Goal: Task Accomplishment & Management: Complete application form

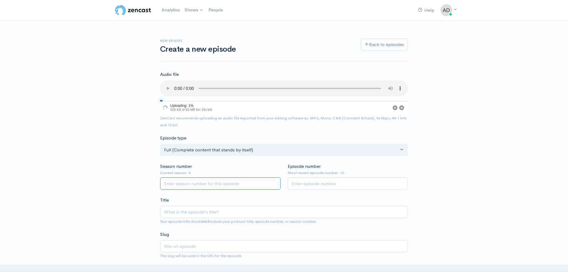
click at [195, 182] on input "Season number" at bounding box center [220, 183] width 120 height 12
type input "4"
click at [314, 185] on input "Episode number" at bounding box center [348, 183] width 120 height 12
type input "14"
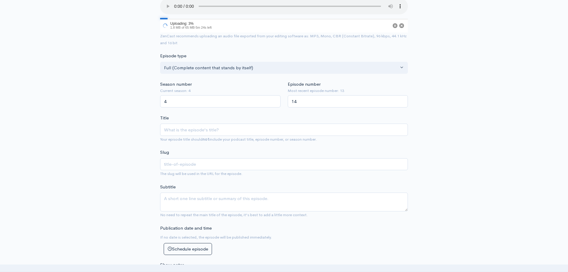
scroll to position [89, 0]
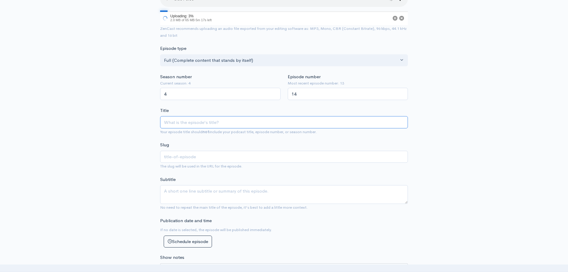
click at [193, 120] on input "Title" at bounding box center [284, 122] width 248 height 12
type input "S"
type input "s"
type input "S4"
type input "s4"
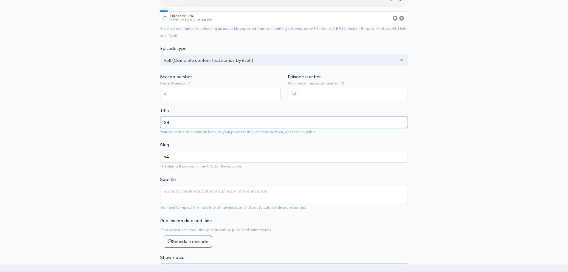
type input "S4E"
type input "s4e"
type input "S4E1"
type input "s4e1"
type input "S4E14"
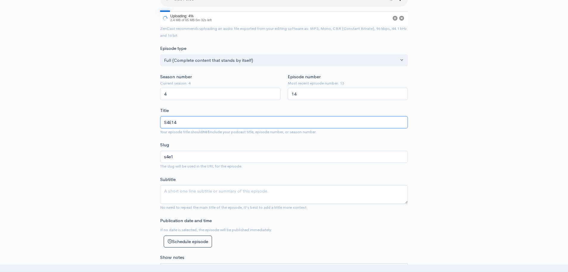
type input "s4e14"
type input "S4E14 - 2"
type input "s4e14-2"
type input "S4E14 - 20"
type input "s4e14-20"
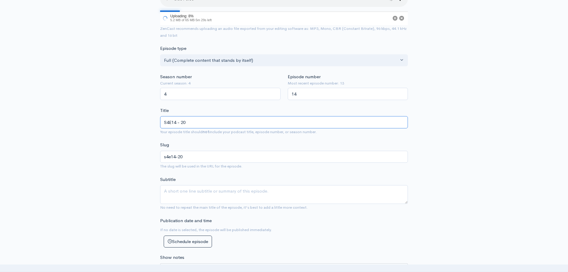
type input "S4E14 - 20 Y"
type input "s4e14-20-y"
type input "S4E14 - 20 Ye"
type input "s4e14-20-ye"
type input "S4E14 - 20 Yea"
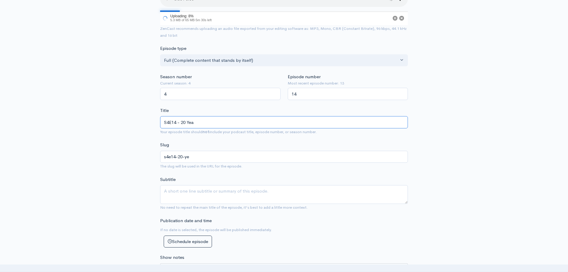
type input "s4e14-20-yea"
type input "S4E14 - 20 Year"
type input "s4e14-20-year"
type input "S4E14 - 20 Year R"
type input "s4e14-20-year-r"
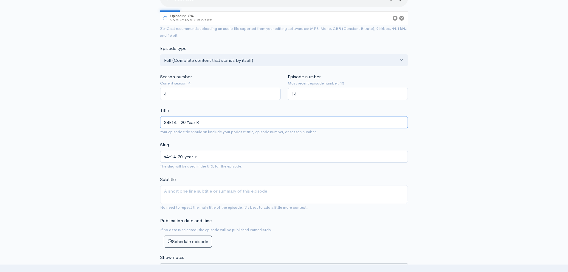
type input "S4E14 - 20 Year Ru"
type input "s4e14-20-year-ru"
type input "S4E14 - 20 Year R"
type input "s4e14-20-year-r"
type input "S4E14 - 20 Year Re"
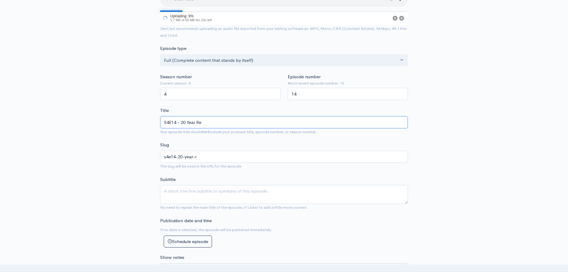
type input "s4e14-20-year-re"
type input "S4E14 - 20 Year Reu"
type input "s4e14-20-year-reu"
type input "S4E14 - 20 Year Reun"
type input "s4e14-20-year-reun"
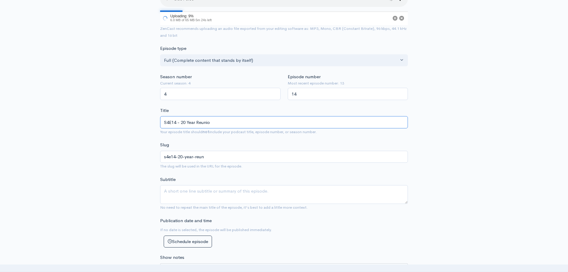
type input "S4E14 - 20 Year Reunion"
type input "s4e14-20-year-reunion"
type input "S4E14 - 20 Year Reunion P"
type input "s4e14-20-year-reunion-p"
type input "S4E14 - 20 Year Reunion Pu"
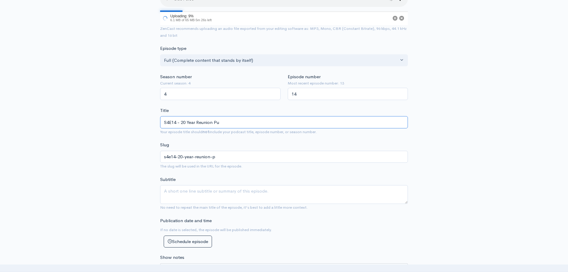
type input "s4e14-20-year-reunion-pu"
type input "S4E14 - 20 Year Reunion Puz"
type input "s4e14-20-year-reunion-puz"
type input "S4E14 - 20 Year Reunion Puzz"
type input "s4e14-20-year-reunion-puzz"
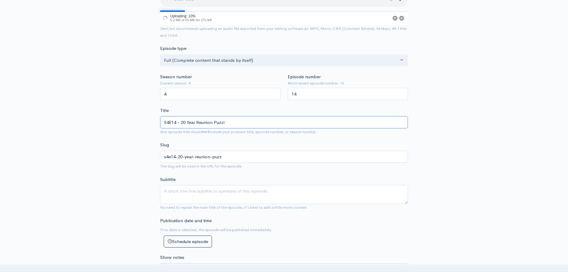
type input "S4E14 - 20 Year Reunion Puzzle"
type input "s4e14-20-year-reunion-puzzle"
type input "S4E14 - 20 Year Reunion Puzzle E"
type input "s4e14-20-year-reunion-puzzle-e"
type input "S4E14 - 20 Year Reunion Puzzle Ex"
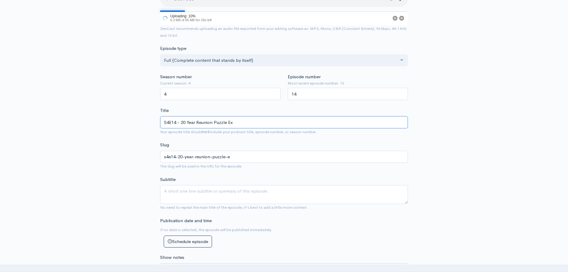
type input "s4e14-20-year-reunion-puzzle-ex"
type input "S4E14 - 20 Year Reunion Puzzle Ext"
type input "s4e14-20-year-reunion-puzzle-ext"
type input "S4E14 - 20 Year Reunion Puzzle Extr"
type input "s4e14-20-year-reunion-puzzle-extr"
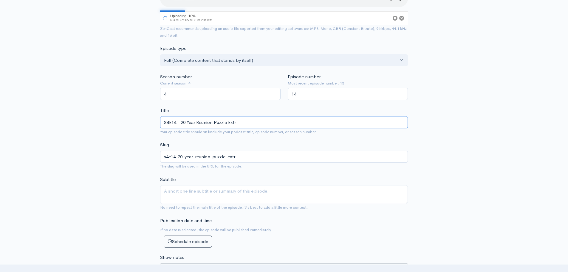
type input "S4E14 - 20 Year Reunion Puzzle Extra"
type input "s4e14-20-year-reunion-puzzle-extra"
type input "S4E14 - 20 Year Reunion Puzzle Extrav"
type input "s4e14-20-year-reunion-puzzle-extrav"
type input "S4E14 - 20 Year Reunion Puzzle Extrava"
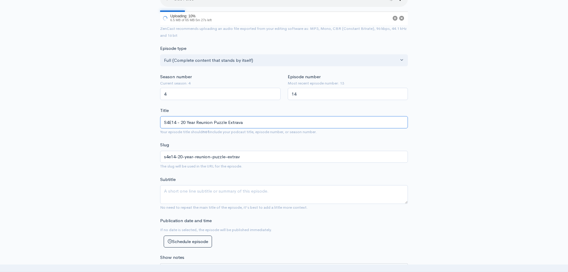
type input "s4e14-20-year-reunion-puzzle-extrava"
type input "S4E14 - 20 Year Reunion Puzzle Extravag"
type input "s4e14-20-year-reunion-puzzle-extravag"
type input "S4E14 - 20 Year Reunion Puzzle Extrava"
type input "s4e14-20-year-reunion-puzzle-extrava"
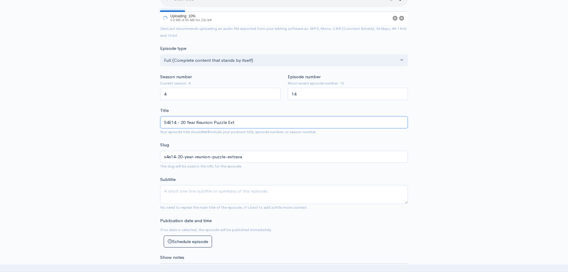
type input "S4E14 - 20 Year Reunion Puzzle Ex"
type input "s4e14-20-year-reunion-puzzle-ex"
type input "S4E14 - 20 Year Reunion Puzzle E"
type input "s4e14-20-year-reunion-puzzle-e"
type input "S4E14 - 20 Year Reunion Puzzle"
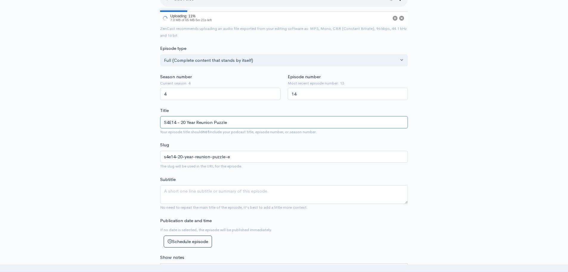
type input "s4e14-20-year-reunion-puzzle"
type input "S4E14 - 20 Year Reunion Puzzle J"
type input "s4e14-20-year-reunion-puzzle-j"
type input "S4E14 - 20 Year Reunion Puzzle Jer"
type input "s4e14-20-year-reunion-puzzle-[PERSON_NAME]"
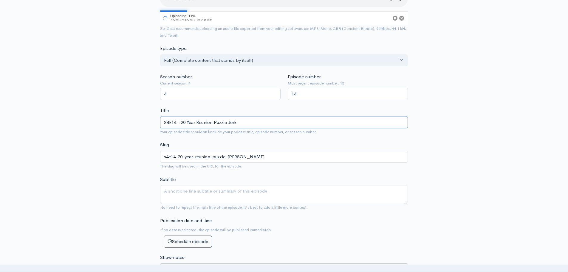
type input "S4E14 - 20 Year Reunion Puzzle Jerk"
type input "s4e14-20-year-reunion-puzzle-jerk"
type input "S4E14 - 20 Year Reunion Puzzle Jerk O"
type input "s4e14-20-year-reunion-puzzle-jerk-o"
type input "S4E14 - 20 Year Reunion Puzzle Jerk Of"
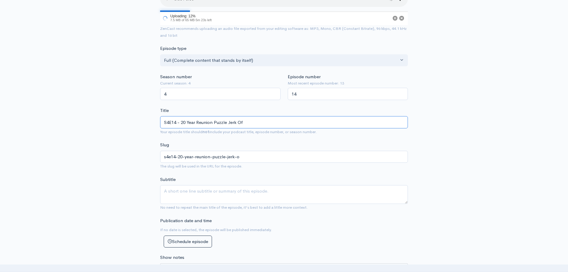
type input "s4e14-20-year-reunion-puzzle-jerk-of"
type input "S4E14 - 20 Year Reunion Puzzle Jerk Off"
type input "s4e14-20-year-reunion-puzzle-jerk-off"
type input "S4E14 - 20 Year Reunion Puzzle Jerk Of"
type input "s4e14-20-year-reunion-puzzle-jerk-of"
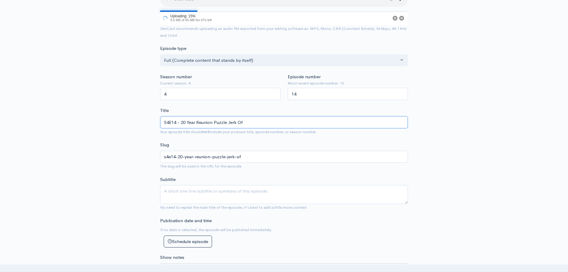
type input "S4E14 - 20 Year Reunion Puzzle Jerk O"
type input "s4e14-20-year-reunion-puzzle-jerk-o"
type input "S4E14 - 20 Year Reunion Puzzle Jerk"
type input "s4e14-20-year-reunion-puzzle-jerk"
type input "S4E14 - 20 Year Reunion Puzzle Jerki"
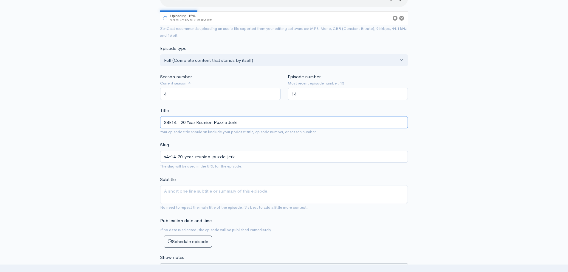
type input "s4e14-20-year-reunion-puzzle-[PERSON_NAME]"
type input "S4E14 - 20 Year Reunion Puzzle [PERSON_NAME]"
type input "s4e14-20-year-reunion-puzzle-jerkin"
type input "S4E14 - 20 Year Reunion Puzzle Jerking"
type input "s4e14-20-year-reunion-puzzle-jerking"
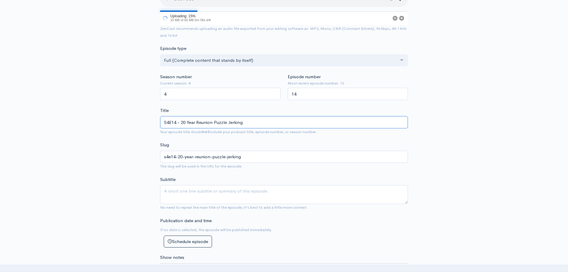
type input "S4E14 - 20 Year Reunion Puzzle Jerking"
click at [121, 118] on div "New episode Create a new episode Back to episodes Audio file 15 Uploading: 15% …" at bounding box center [284, 253] width 340 height 645
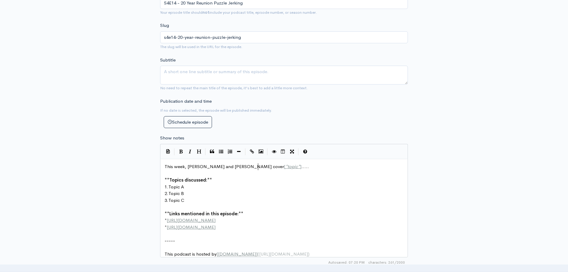
scroll to position [2, 0]
drag, startPoint x: 270, startPoint y: 168, endPoint x: 160, endPoint y: 169, distance: 109.7
type textarea "This week, [PERSON_NAME] had a 2"
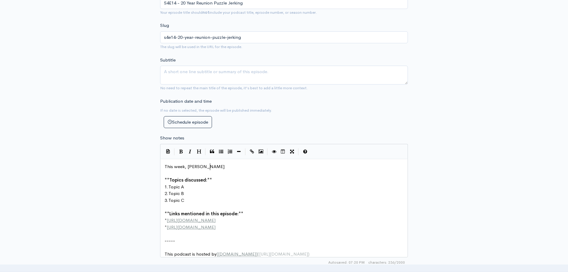
type textarea "attene"
type textarea "ded his 20 year reunion and made sure to indr"
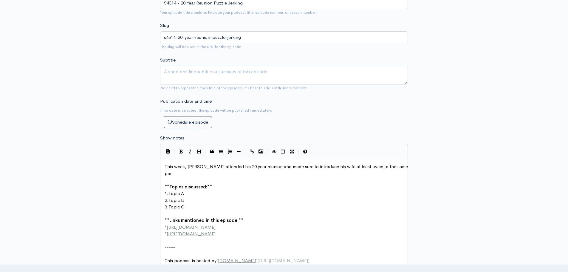
type textarea "troduce his wife at least twice to the same person"
type textarea "each person"
type textarea "old school mate. [PERSON_NAME]"
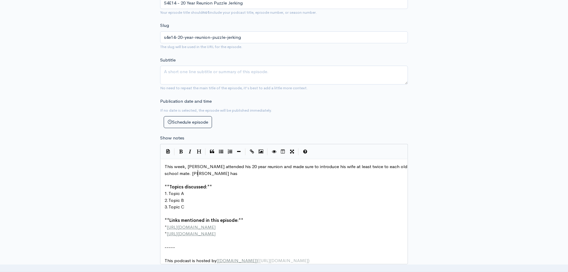
scroll to position [2, 24]
type textarea "[PERSON_NAME] has a nih"
type textarea "ght out with the boys a"
type textarea ". How many [PERSON_NAME]'s do you think they drank? Pu"
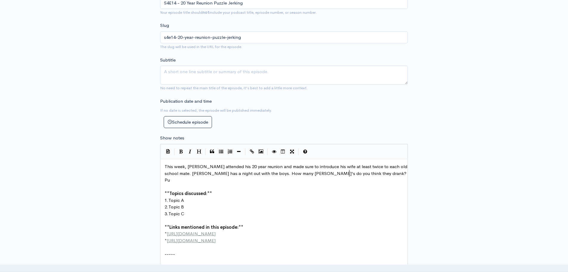
scroll to position [2, 102]
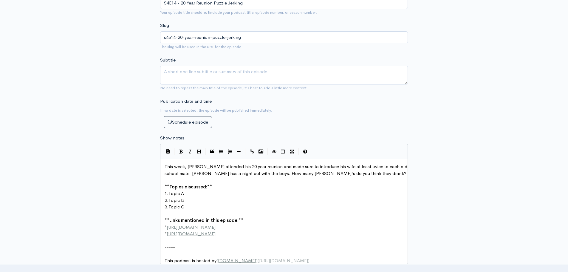
type textarea "t"
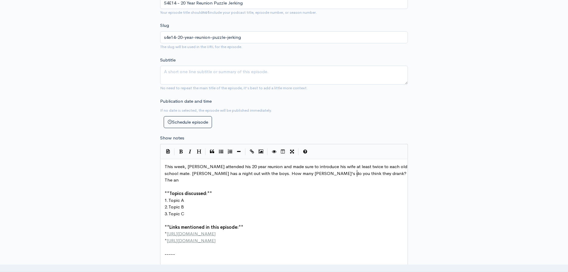
type textarea "The anse"
type textarea "wer is "Puzzling". Eddi then"
type textarea "e"
type textarea "e then asked"
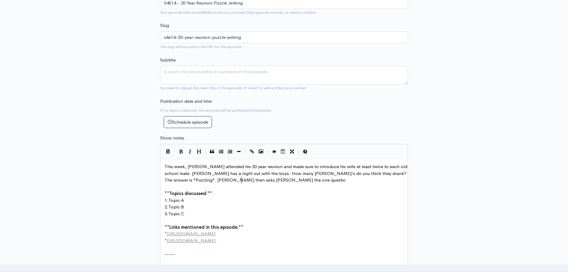
scroll to position [2, 50]
type textarea "s [PERSON_NAME] the one question"
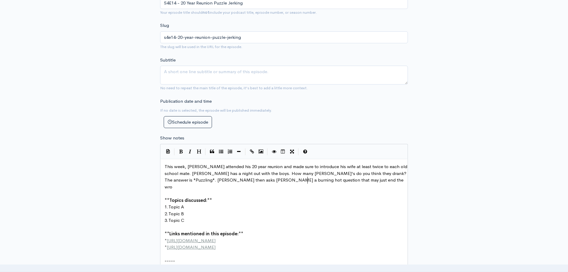
type textarea "a burning hot question that may just end the wrold"
type textarea "orld. What a "HJE"
type textarea "HER"
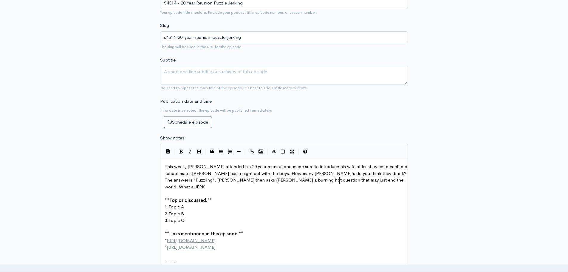
type textarea "JERK!"
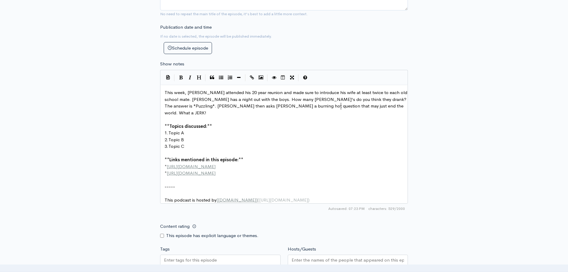
scroll to position [298, 0]
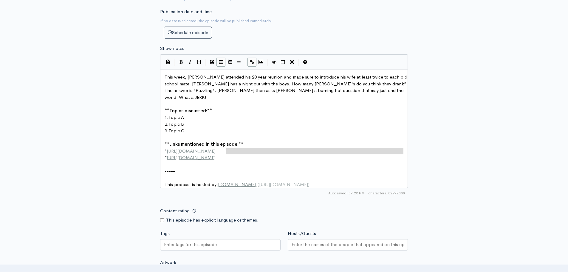
type textarea "**Topics discussed:** 1. Topic A 2. Topic B 3. Topic C **Links mentioned in thi…"
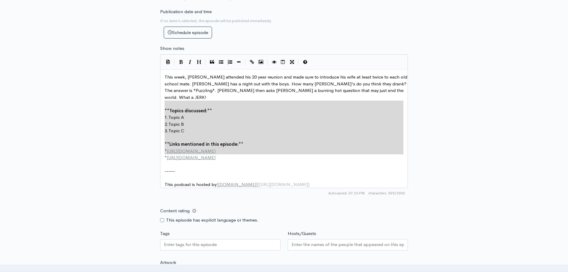
drag, startPoint x: 241, startPoint y: 157, endPoint x: 140, endPoint y: 103, distance: 115.0
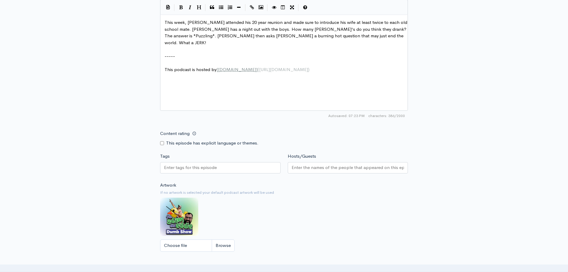
scroll to position [387, 0]
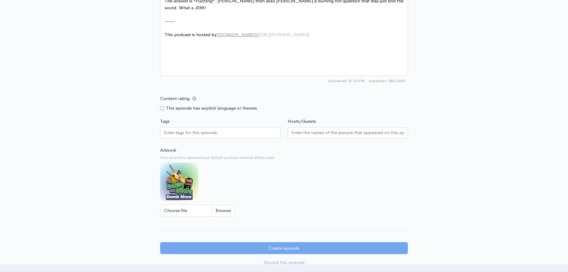
click at [161, 109] on input "Content rating" at bounding box center [162, 108] width 4 height 4
checkbox input "true"
click at [192, 133] on input "Tags" at bounding box center [191, 132] width 54 height 7
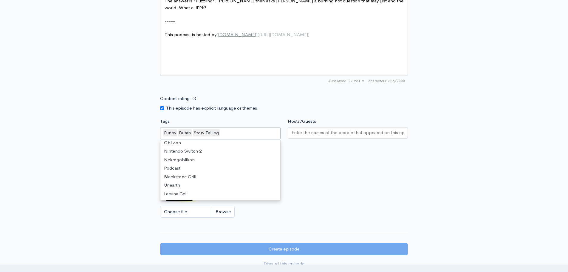
scroll to position [683, 0]
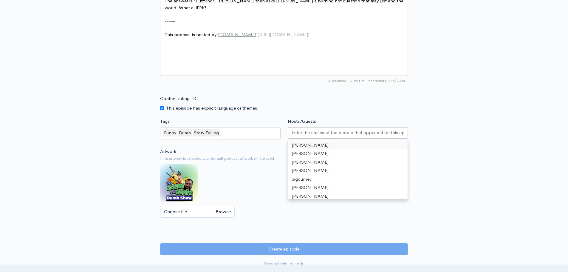
click at [321, 129] on input "Hosts/Guests" at bounding box center [347, 132] width 113 height 7
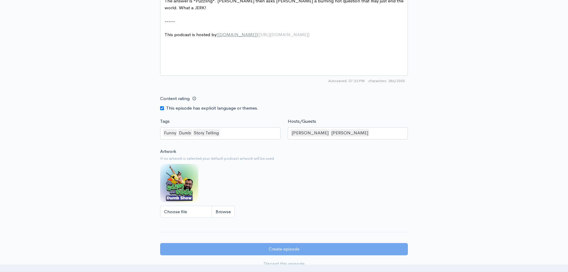
click at [363, 100] on div "Content rating This episode has explicit language or themes." at bounding box center [283, 101] width 255 height 19
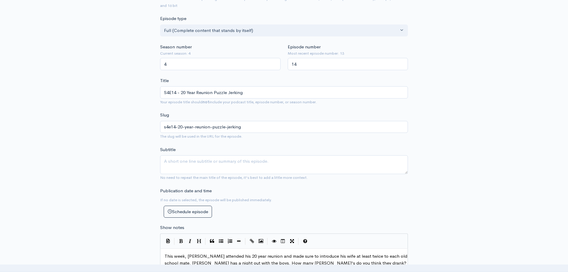
drag, startPoint x: 319, startPoint y: 167, endPoint x: 326, endPoint y: 156, distance: 12.6
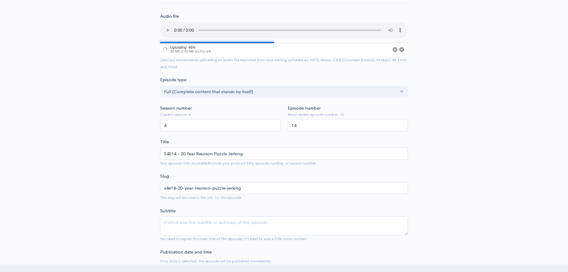
scroll to position [0, 0]
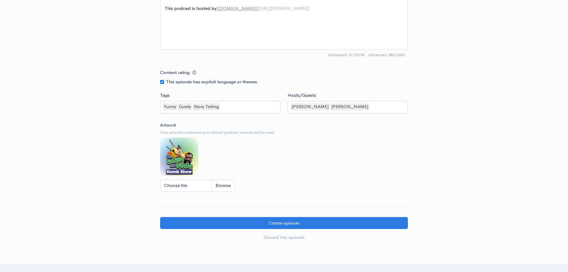
scroll to position [483, 0]
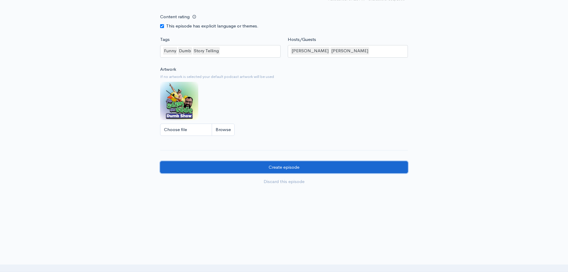
click at [274, 168] on input "Create episode" at bounding box center [284, 167] width 248 height 12
